Goal: Task Accomplishment & Management: Complete application form

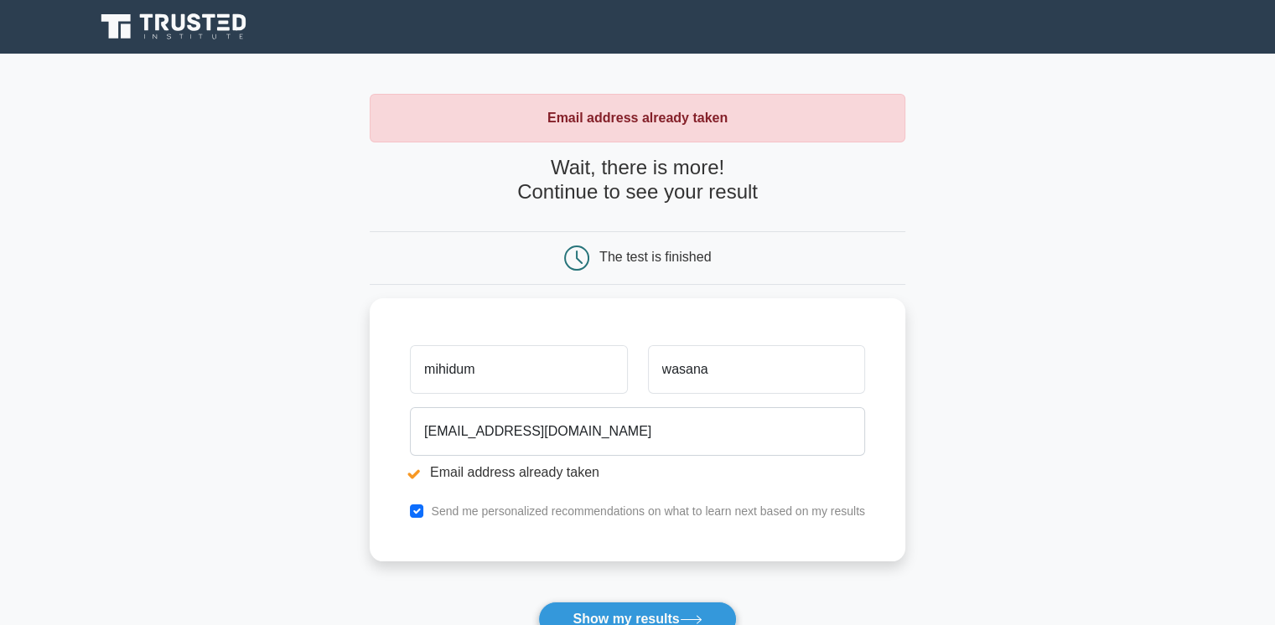
click at [633, 261] on div "The test is finished" at bounding box center [654, 257] width 111 height 14
click at [620, 612] on button "Show my results" at bounding box center [637, 619] width 198 height 35
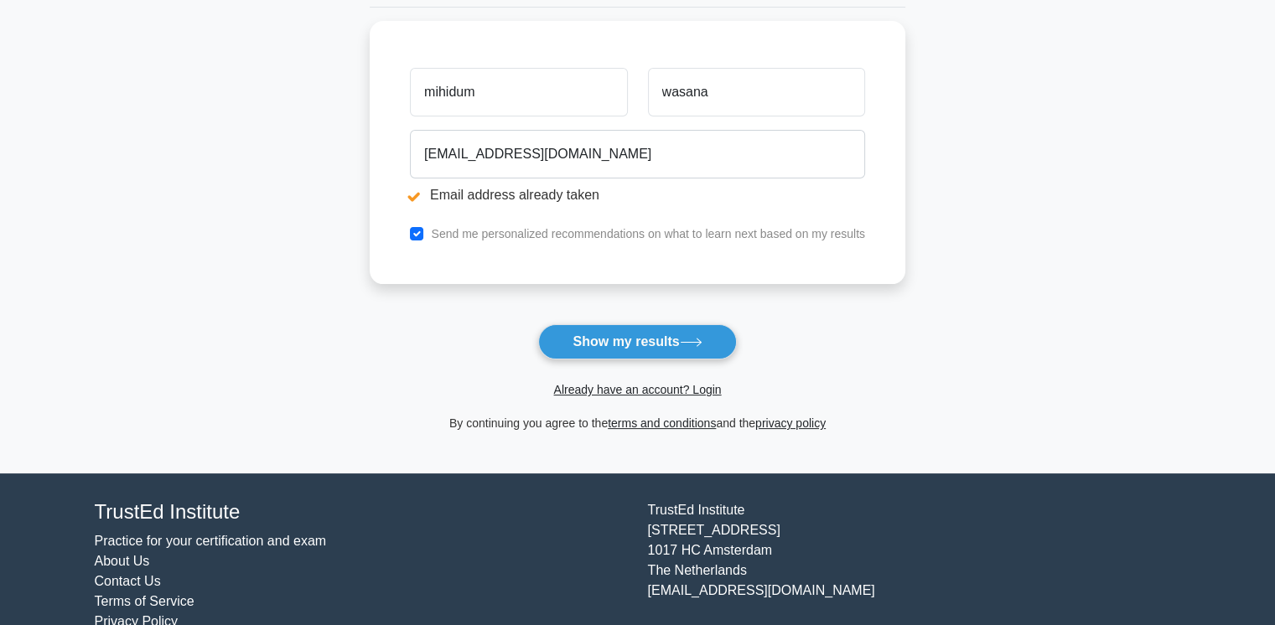
scroll to position [282, 0]
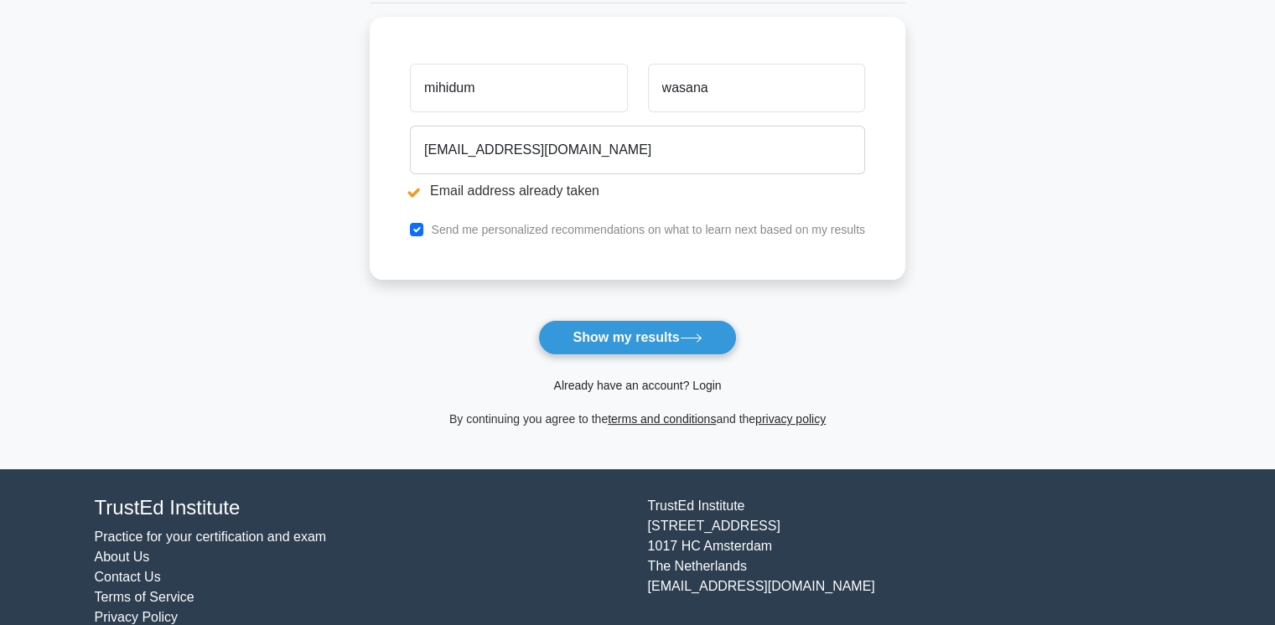
click at [670, 383] on link "Already have an account? Login" at bounding box center [637, 385] width 168 height 13
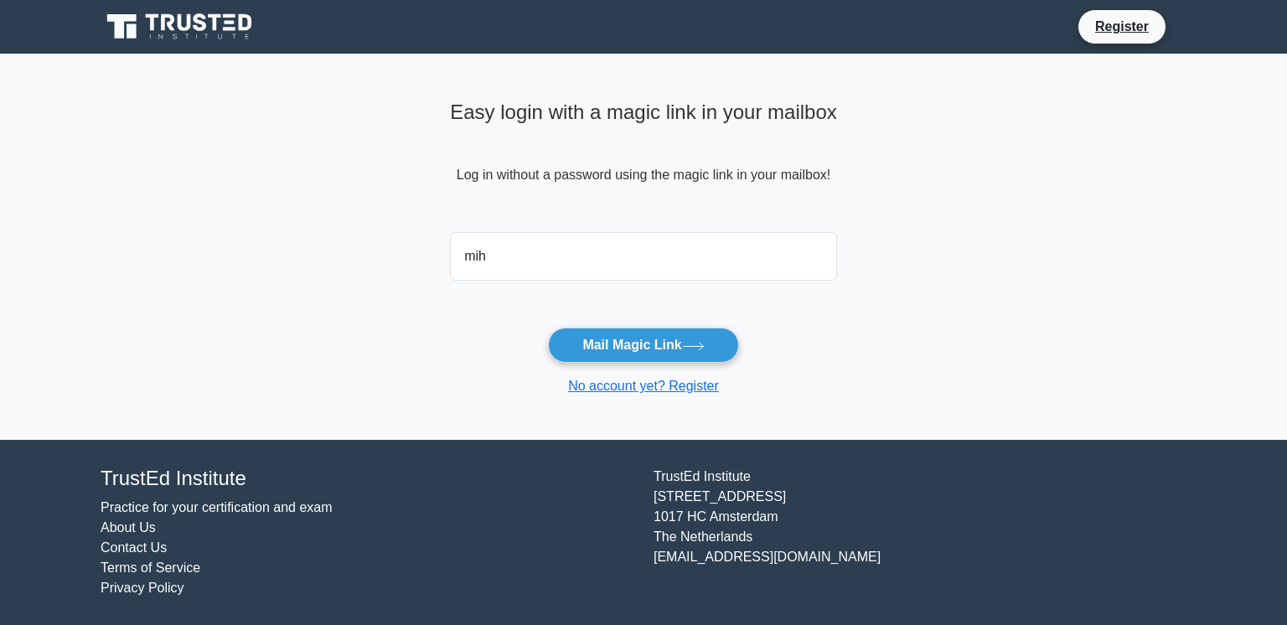
type input "[EMAIL_ADDRESS][DOMAIN_NAME]"
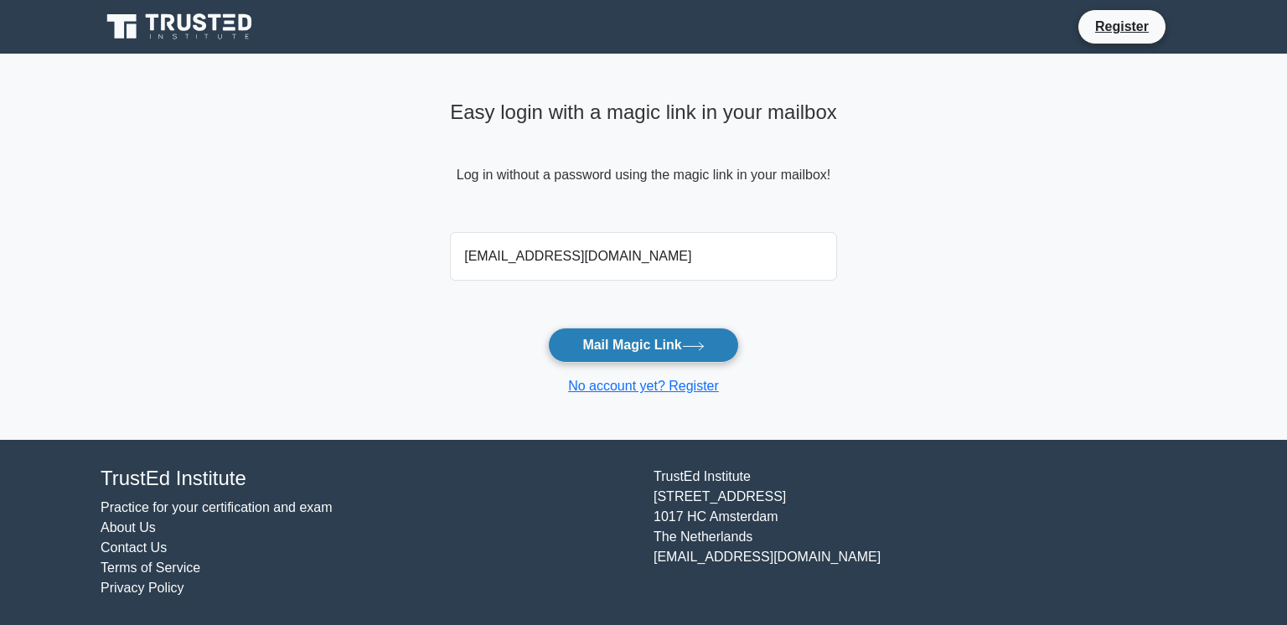
click at [613, 342] on button "Mail Magic Link" at bounding box center [643, 345] width 190 height 35
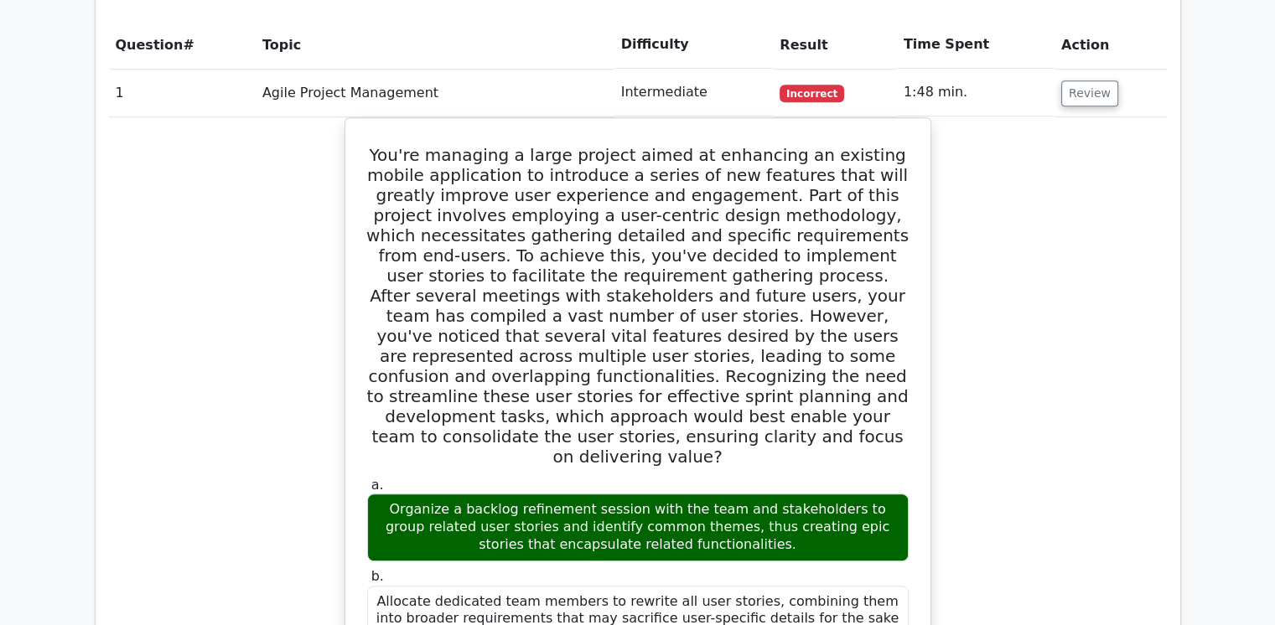
scroll to position [982, 0]
